Goal: Transaction & Acquisition: Purchase product/service

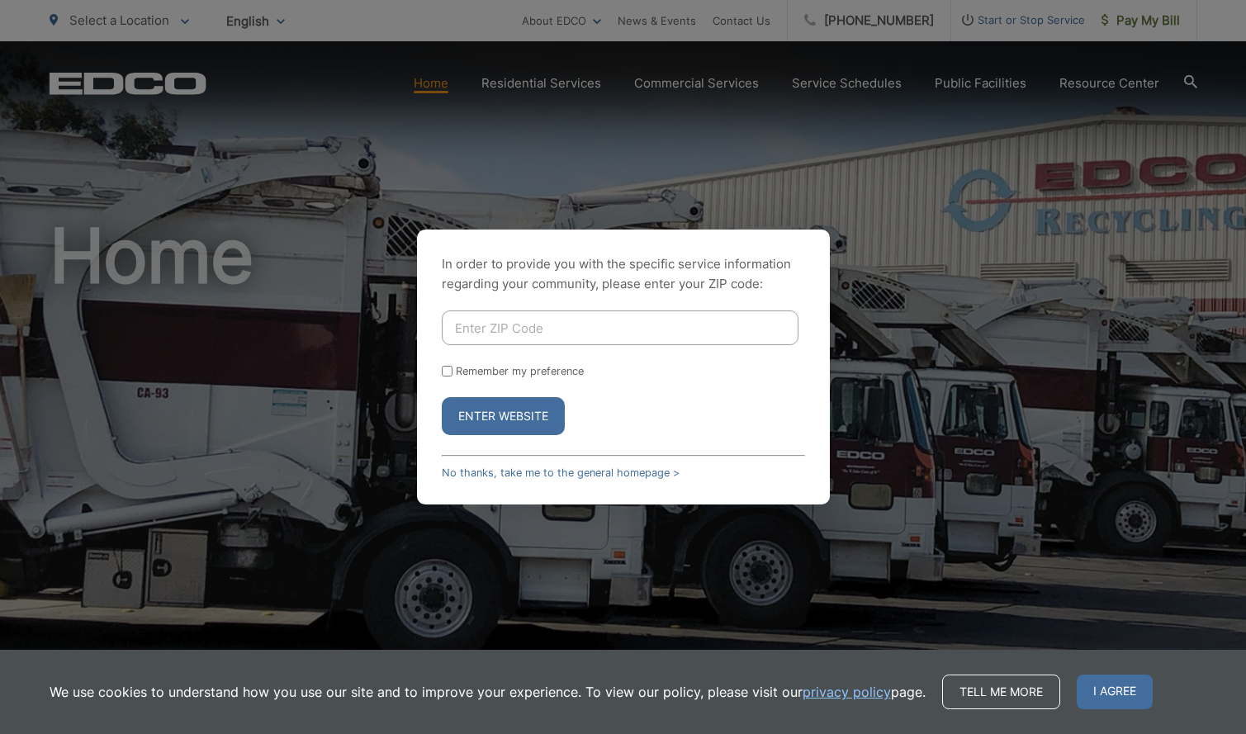
click at [446, 319] on input "Enter ZIP Code" at bounding box center [620, 327] width 357 height 35
type input "92102"
click at [530, 405] on button "Enter Website" at bounding box center [503, 416] width 123 height 38
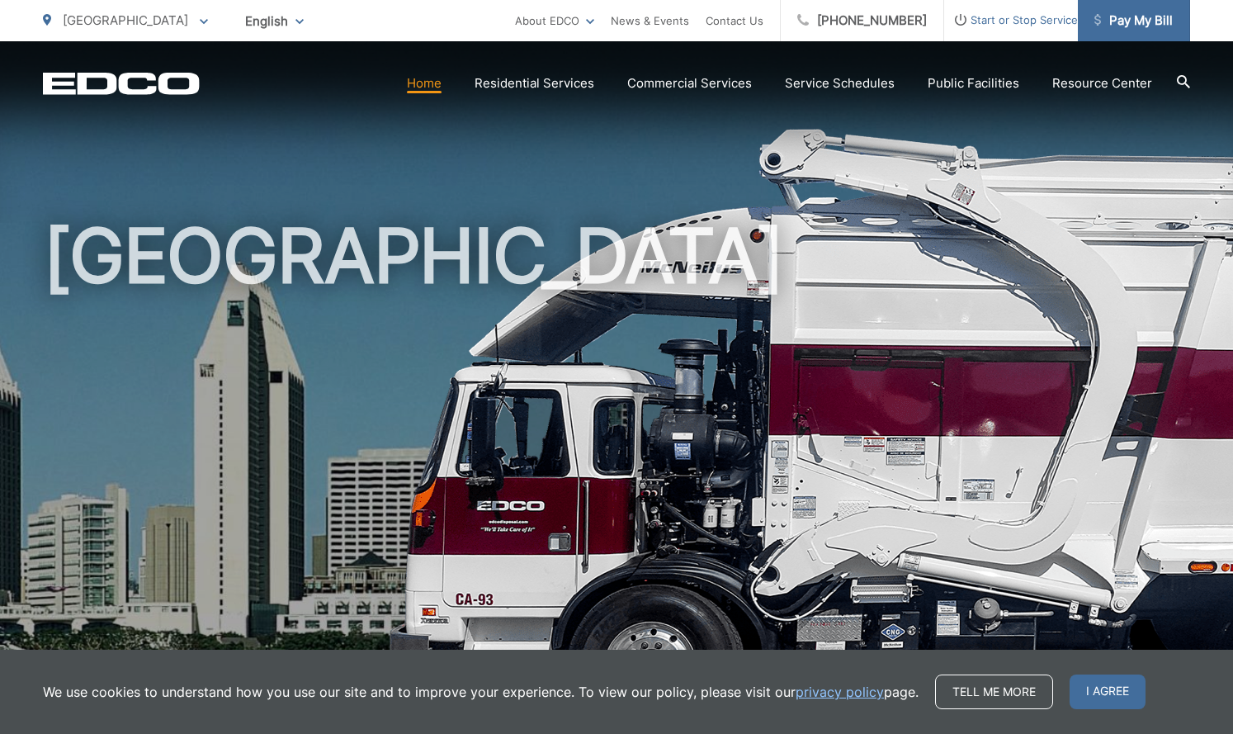
click at [1124, 19] on span "Pay My Bill" at bounding box center [1134, 21] width 78 height 20
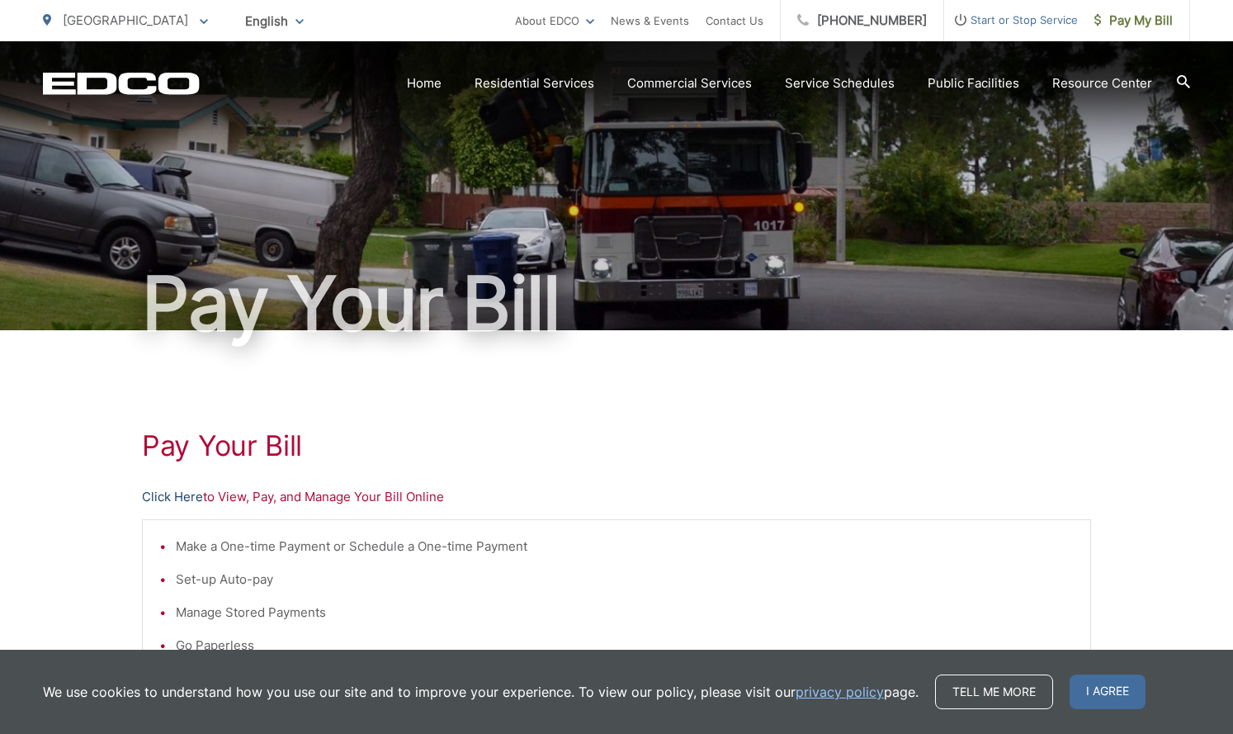
click at [177, 495] on link "Click Here" at bounding box center [172, 497] width 61 height 20
